Goal: Navigation & Orientation: Find specific page/section

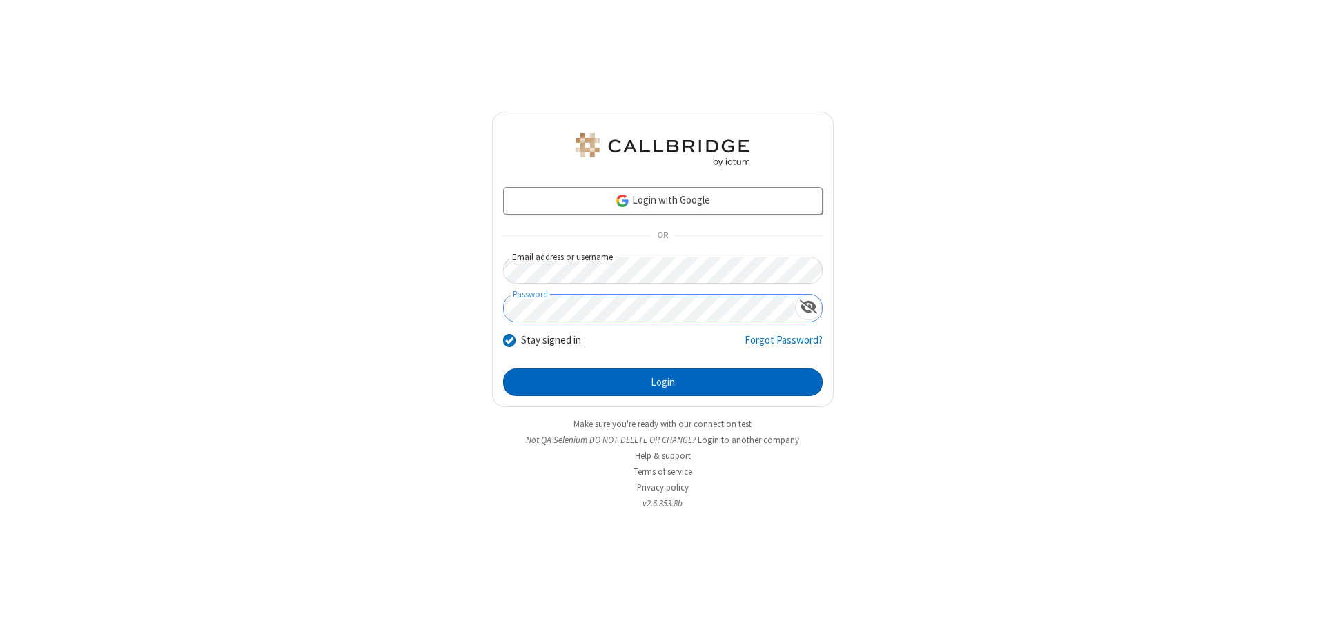
click at [662, 382] on button "Login" at bounding box center [662, 382] width 319 height 28
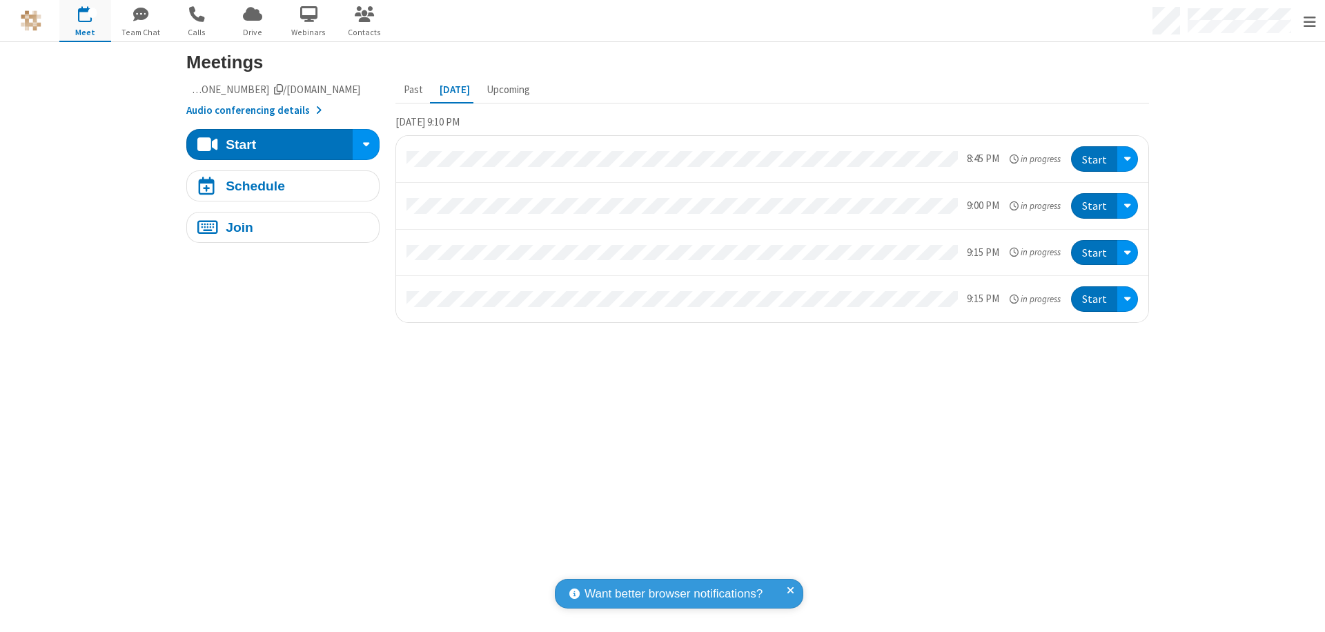
click at [1309, 21] on span "Open menu" at bounding box center [1309, 22] width 12 height 14
click at [253, 32] on span "Drive" at bounding box center [253, 32] width 52 height 12
